Goal: Information Seeking & Learning: Learn about a topic

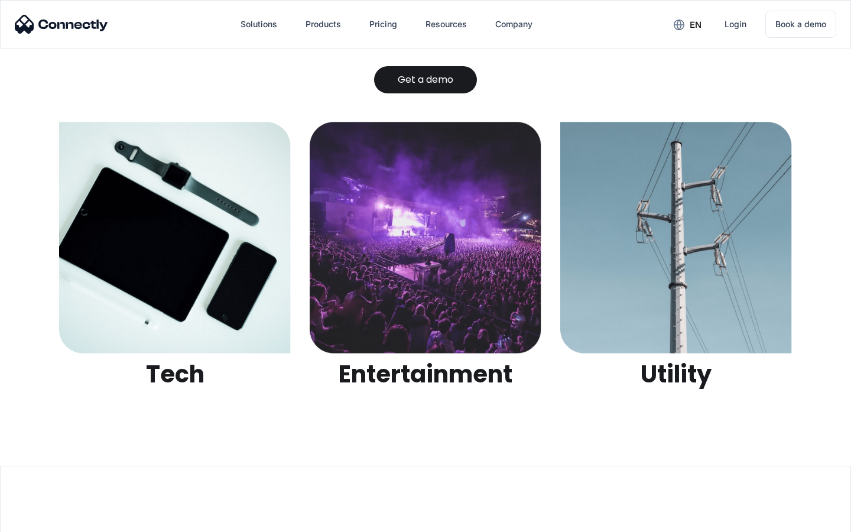
scroll to position [3728, 0]
